Goal: Information Seeking & Learning: Find specific fact

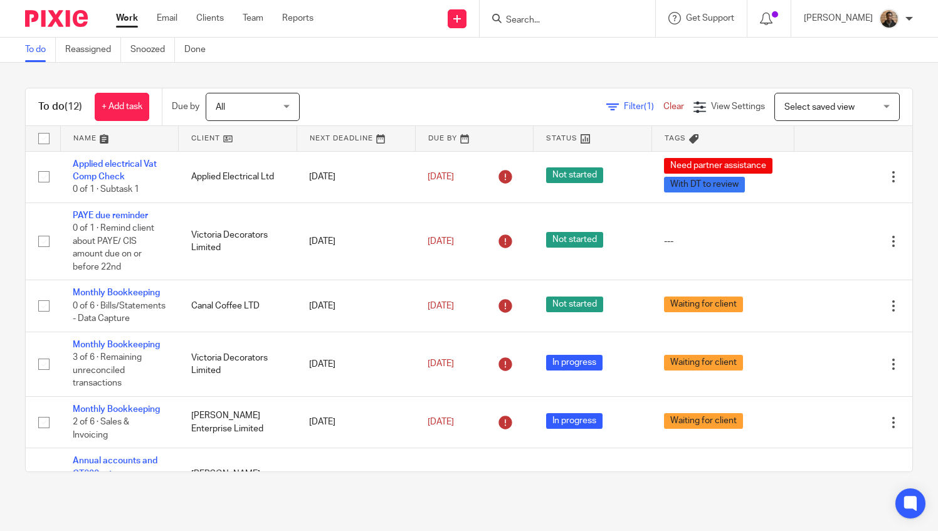
click at [558, 29] on div at bounding box center [568, 18] width 176 height 37
drag, startPoint x: 533, startPoint y: 13, endPoint x: 532, endPoint y: 20, distance: 7.6
click at [532, 13] on form at bounding box center [572, 19] width 134 height 16
click at [533, 15] on input "Search" at bounding box center [561, 20] width 113 height 11
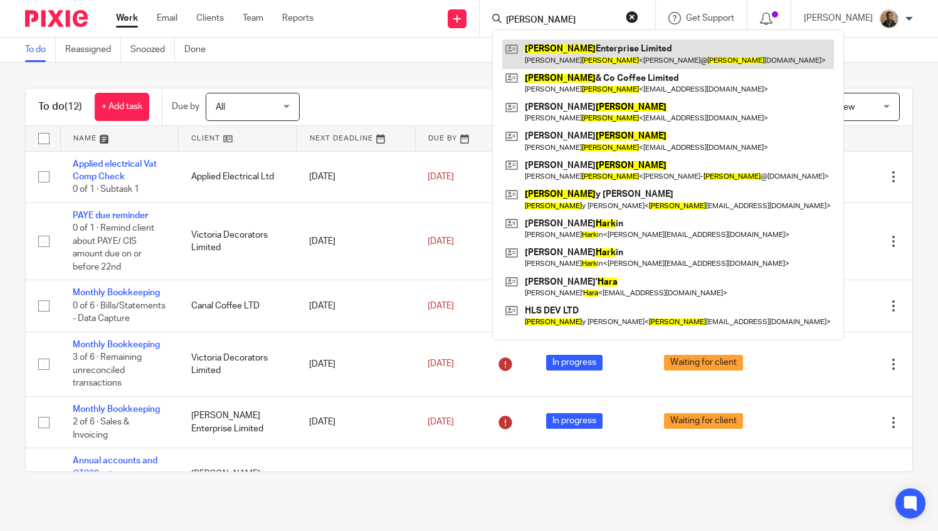
type input "hart"
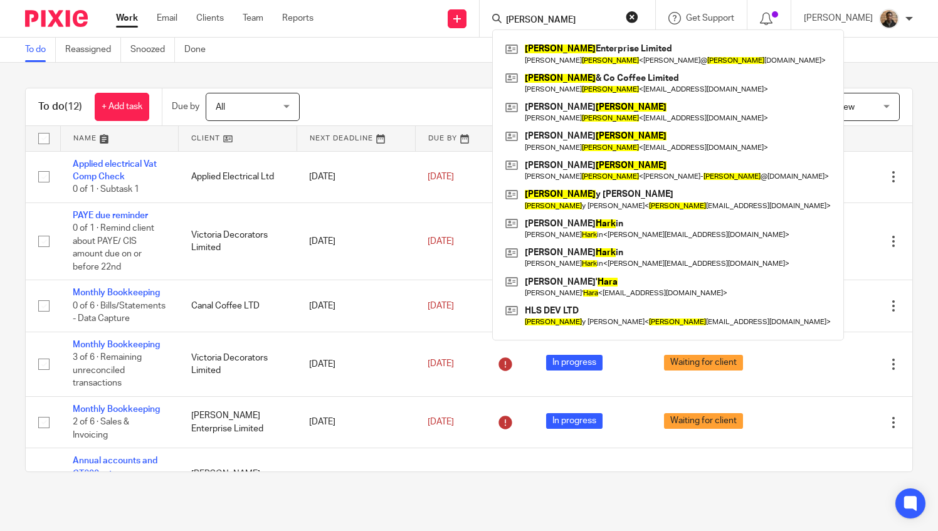
drag, startPoint x: 422, startPoint y: 65, endPoint x: 410, endPoint y: 69, distance: 12.5
click at [422, 65] on div "To do (12) + Add task Due by All All [DATE] [DATE] This week Next week This mon…" at bounding box center [469, 280] width 938 height 435
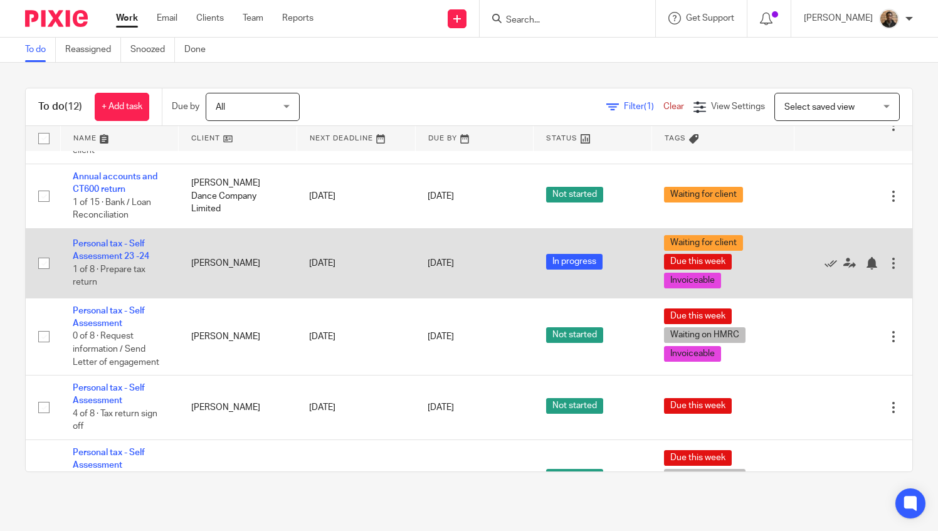
scroll to position [496, 0]
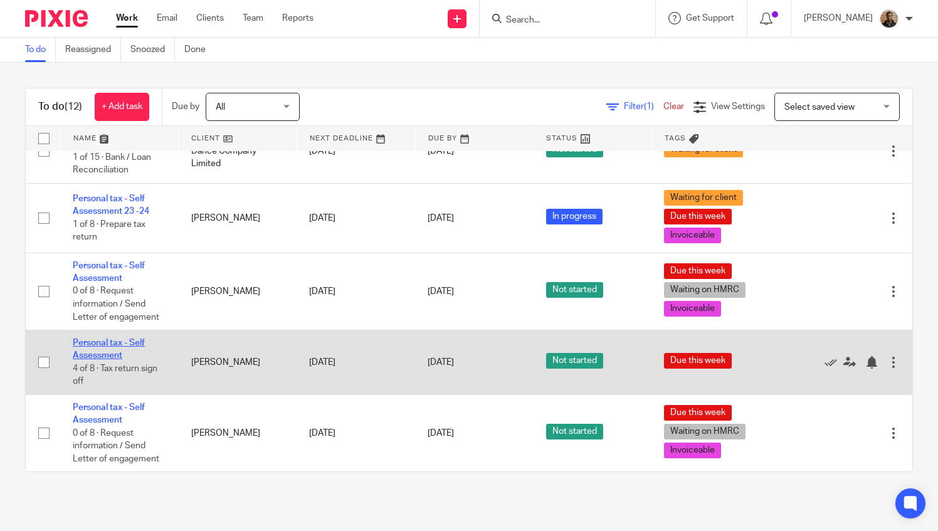
click at [124, 345] on link "Personal tax - Self Assessment" at bounding box center [109, 349] width 72 height 21
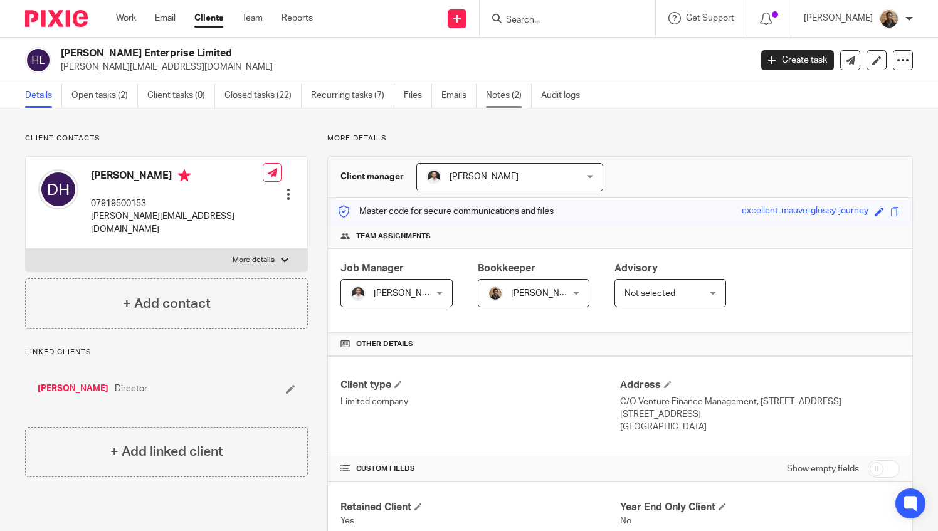
click at [501, 95] on link "Notes (2)" at bounding box center [509, 95] width 46 height 24
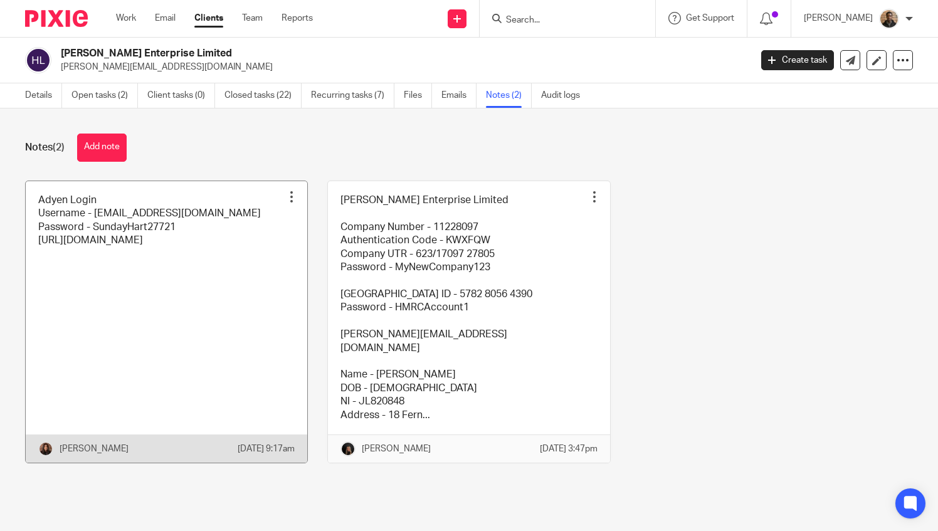
click at [247, 271] on link at bounding box center [167, 322] width 282 height 282
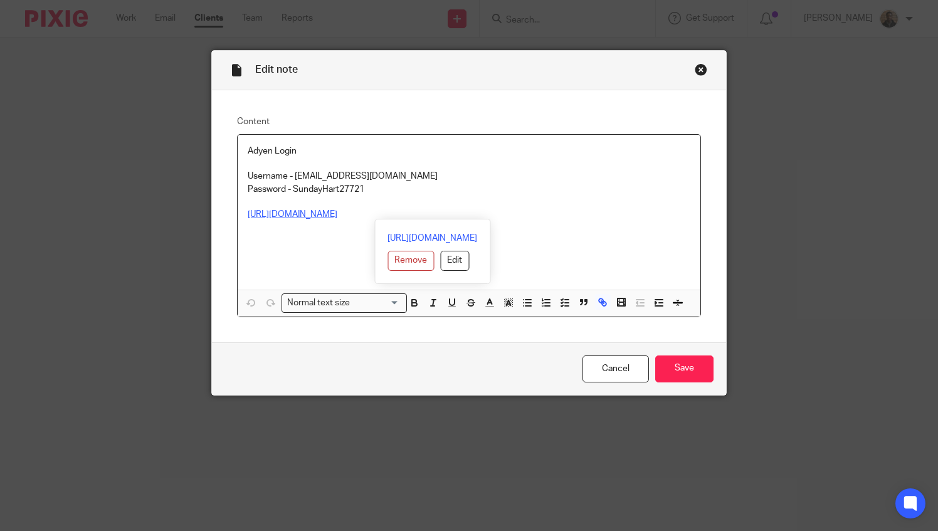
drag, startPoint x: 615, startPoint y: 213, endPoint x: 243, endPoint y: 216, distance: 372.0
click at [248, 216] on p "[URL][DOMAIN_NAME]" at bounding box center [469, 214] width 443 height 13
copy link "https://login.eposnowhq.com/login?login_challenge=1224bab2e349458b99bb6aee0eba9…"
drag, startPoint x: 292, startPoint y: 176, endPoint x: 432, endPoint y: 178, distance: 140.5
click at [432, 178] on p "Username - hartandcobarbershop@gmail.com" at bounding box center [469, 176] width 443 height 13
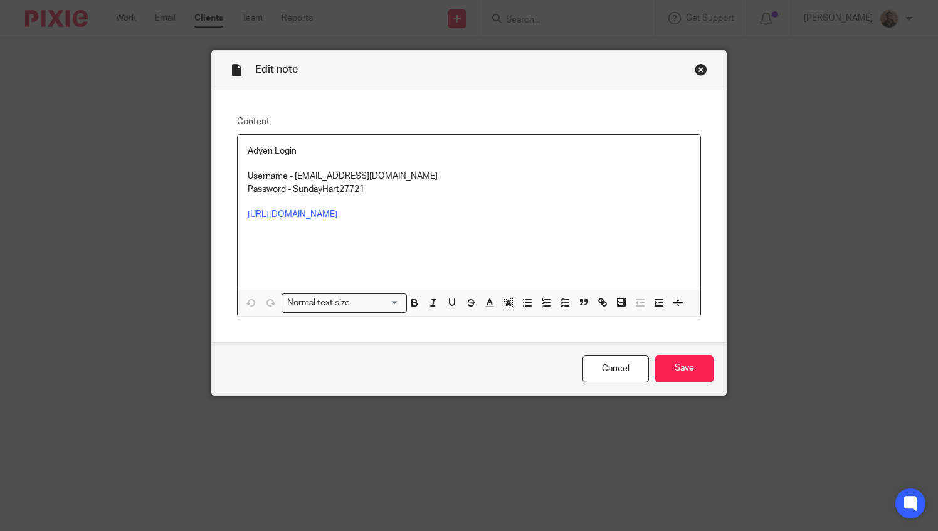
copy p "hartandcobarbershop@gmail.com"
drag, startPoint x: 290, startPoint y: 187, endPoint x: 361, endPoint y: 193, distance: 71.1
click at [361, 193] on p "Password - SundayHart27721" at bounding box center [469, 189] width 443 height 13
copy p "SundayHart27721"
click at [698, 72] on div "Close this dialog window" at bounding box center [701, 69] width 13 height 13
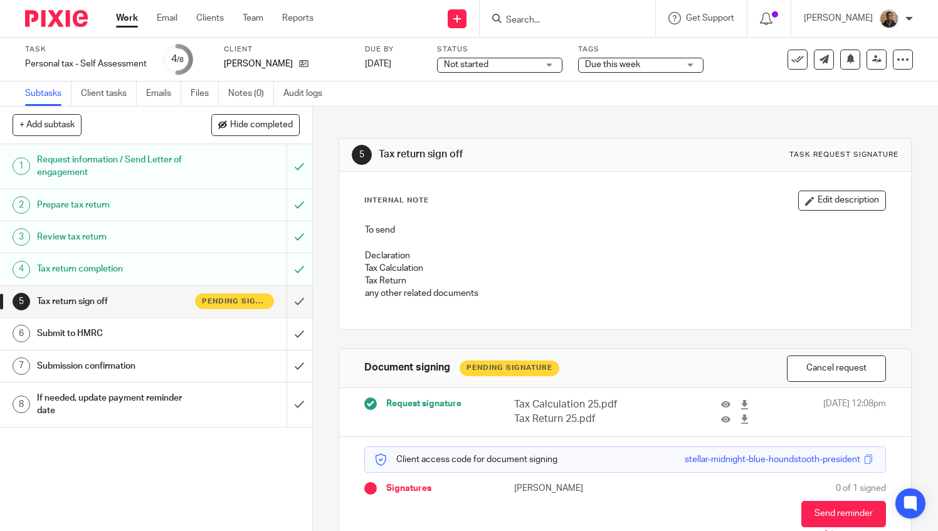
click at [134, 21] on link "Work" at bounding box center [127, 18] width 22 height 13
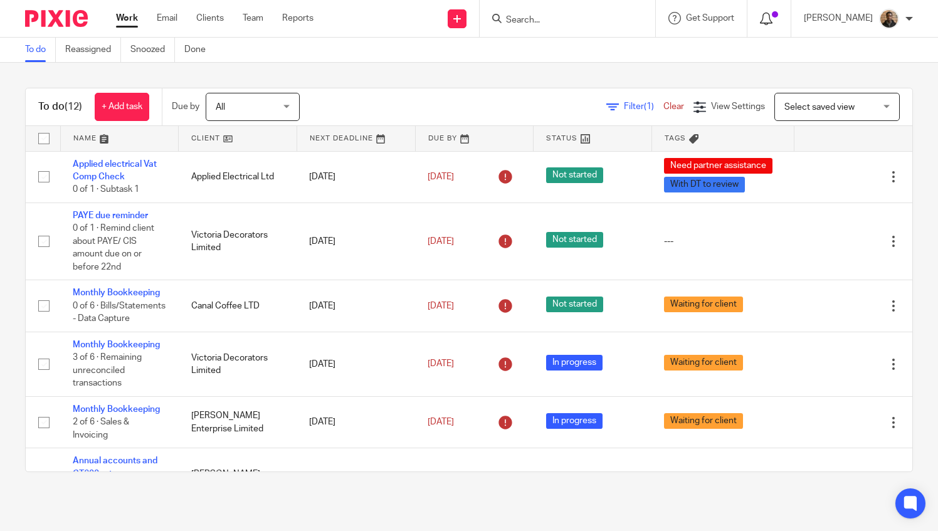
click at [773, 23] on icon at bounding box center [766, 19] width 13 height 13
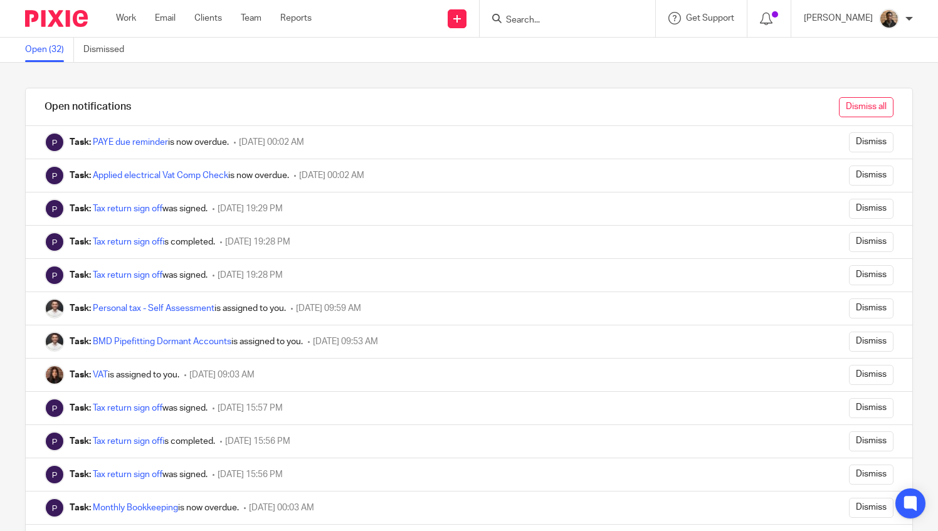
click at [852, 103] on input "Dismiss all" at bounding box center [866, 107] width 55 height 20
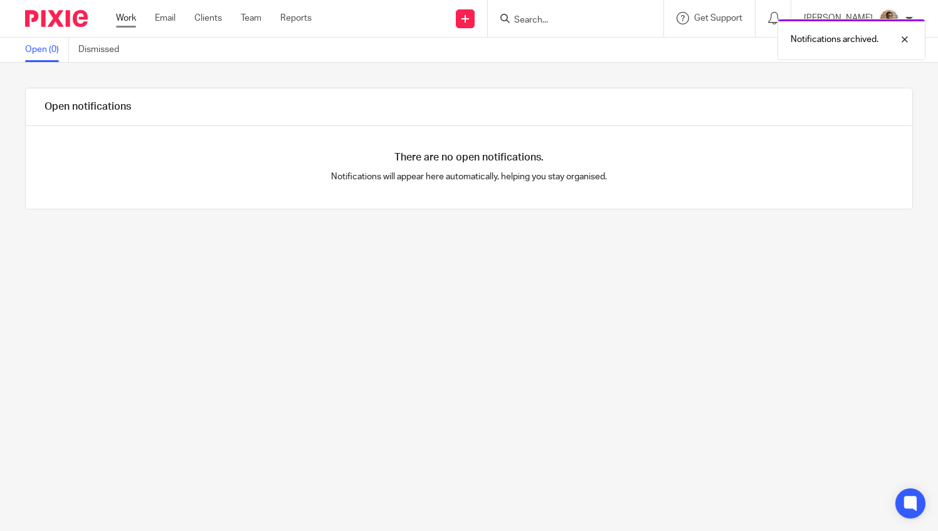
click at [134, 15] on link "Work" at bounding box center [126, 18] width 20 height 13
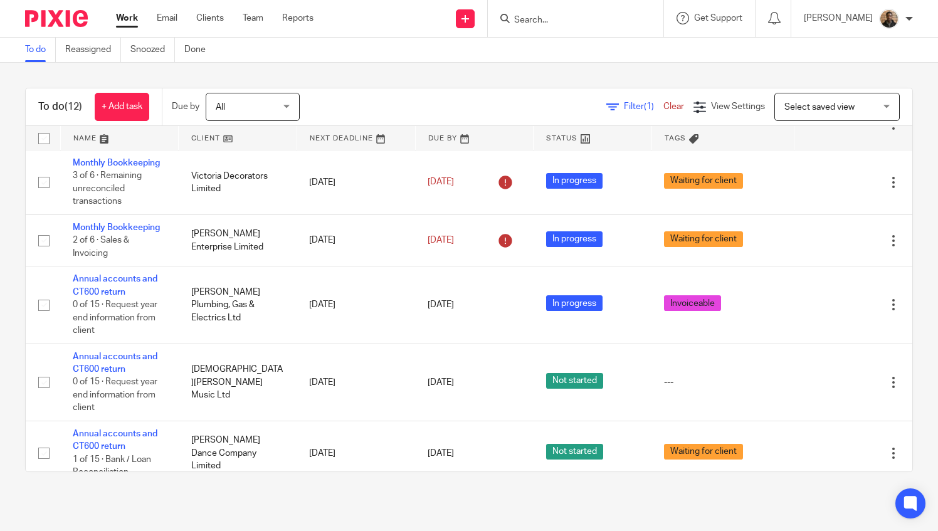
scroll to position [496, 0]
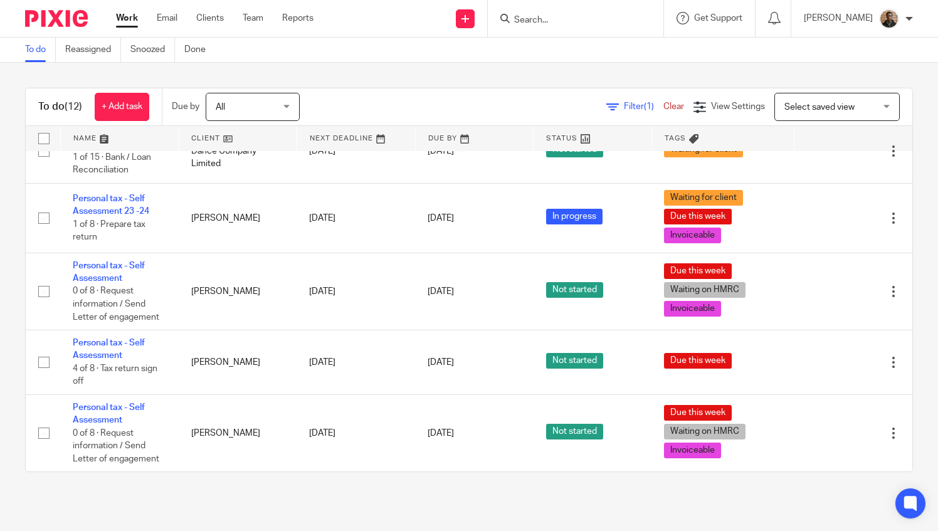
drag, startPoint x: 788, startPoint y: 117, endPoint x: 792, endPoint y: 112, distance: 7.2
click at [788, 117] on span "Select saved view" at bounding box center [831, 106] width 92 height 26
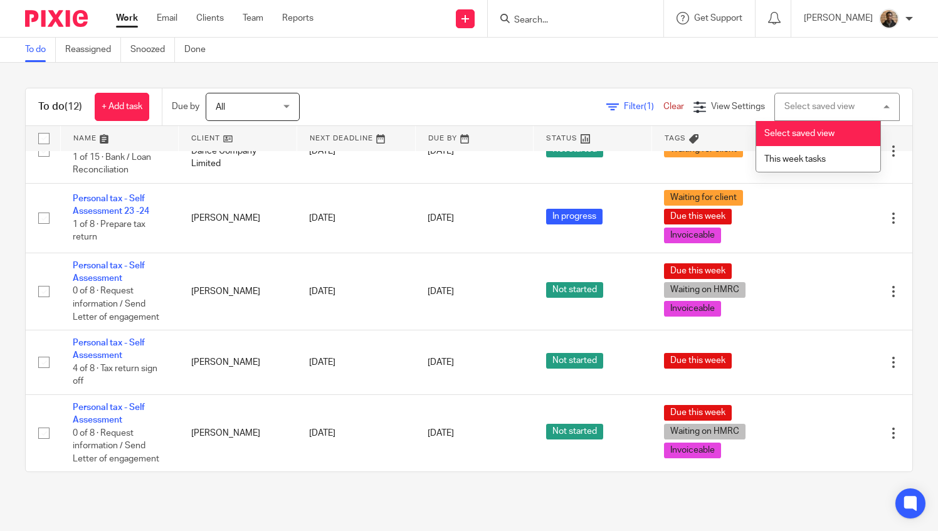
click at [787, 139] on li "Select saved view" at bounding box center [819, 134] width 124 height 26
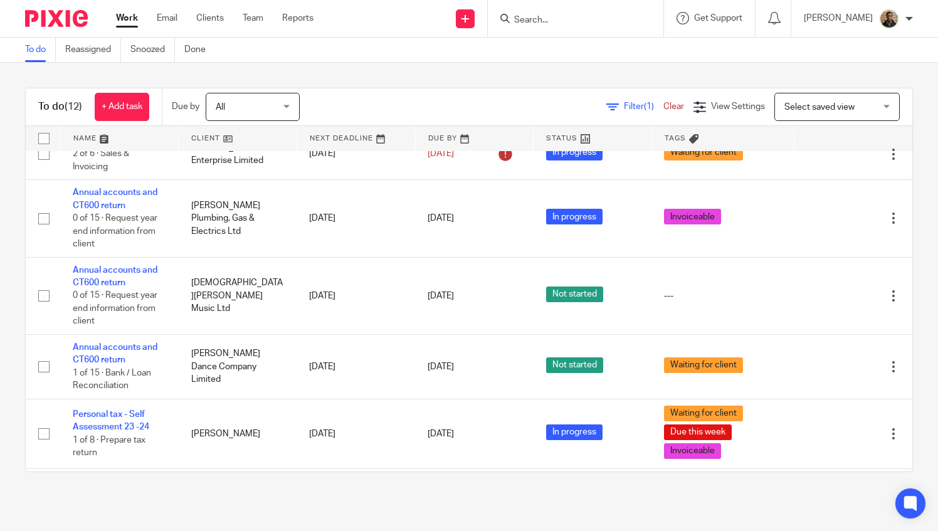
scroll to position [496, 0]
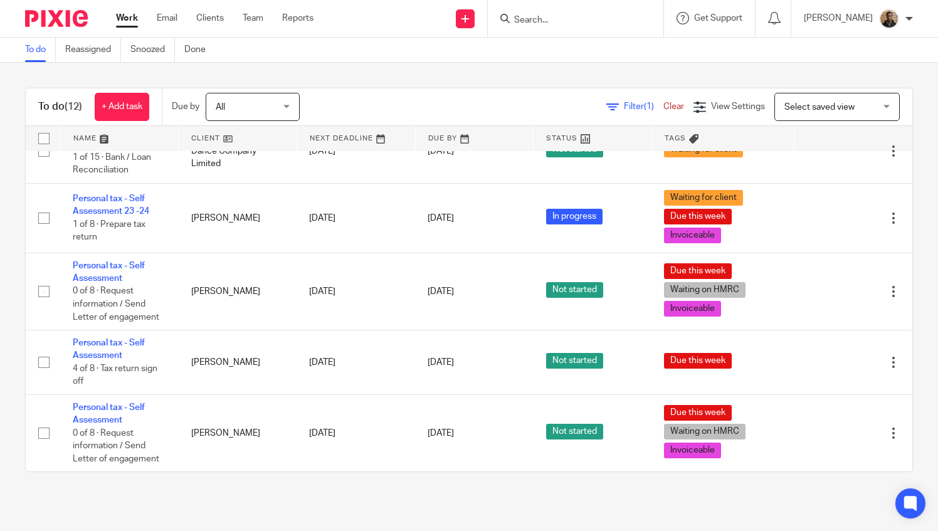
click at [310, 65] on div "To do (12) + Add task Due by All All [DATE] [DATE] This week Next week This mon…" at bounding box center [469, 280] width 938 height 435
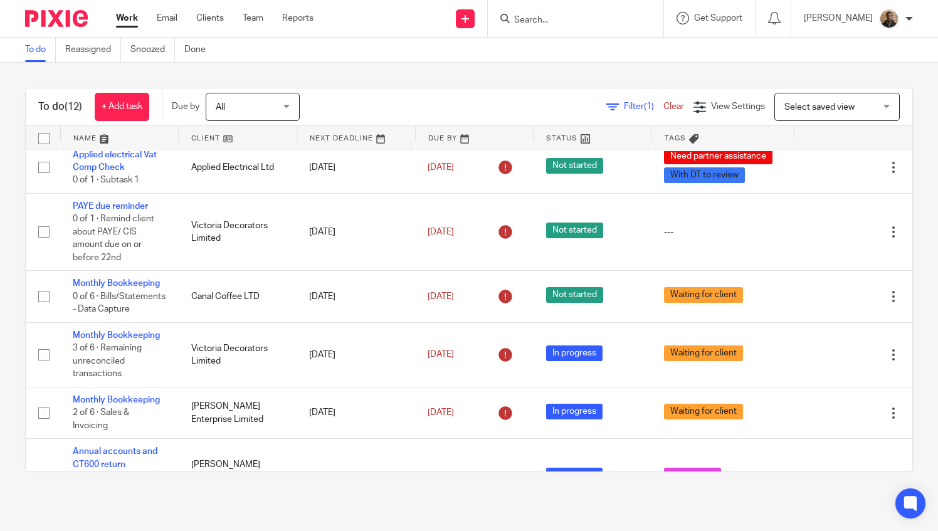
scroll to position [0, 0]
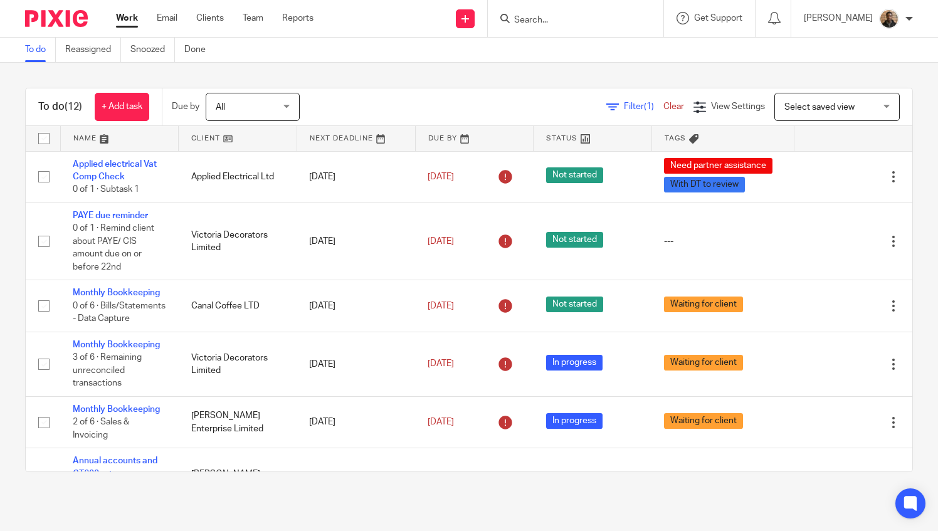
click at [544, 26] on form at bounding box center [580, 19] width 134 height 16
click at [548, 18] on input "Search" at bounding box center [569, 20] width 113 height 11
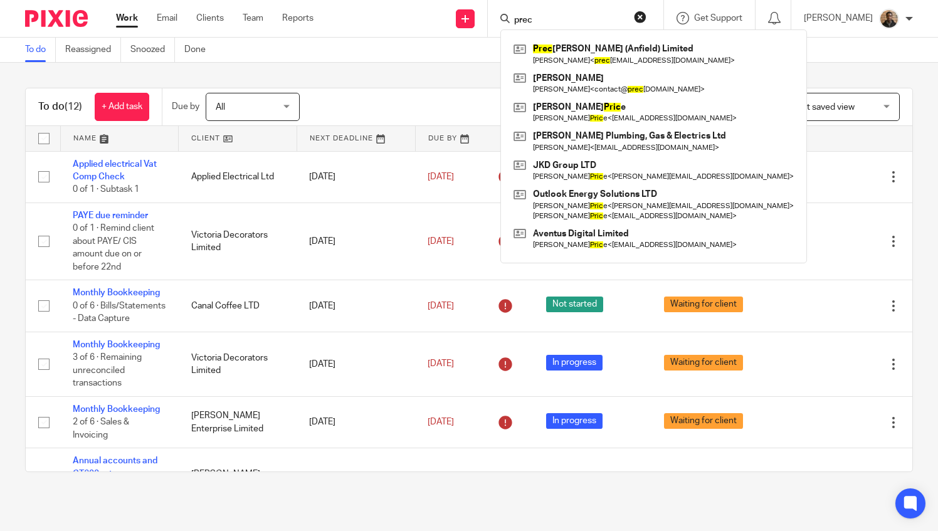
type input "prec"
click at [445, 80] on div "To do (12) + Add task Due by All All [DATE] [DATE] This week Next week This mon…" at bounding box center [469, 280] width 938 height 435
